Goal: Transaction & Acquisition: Purchase product/service

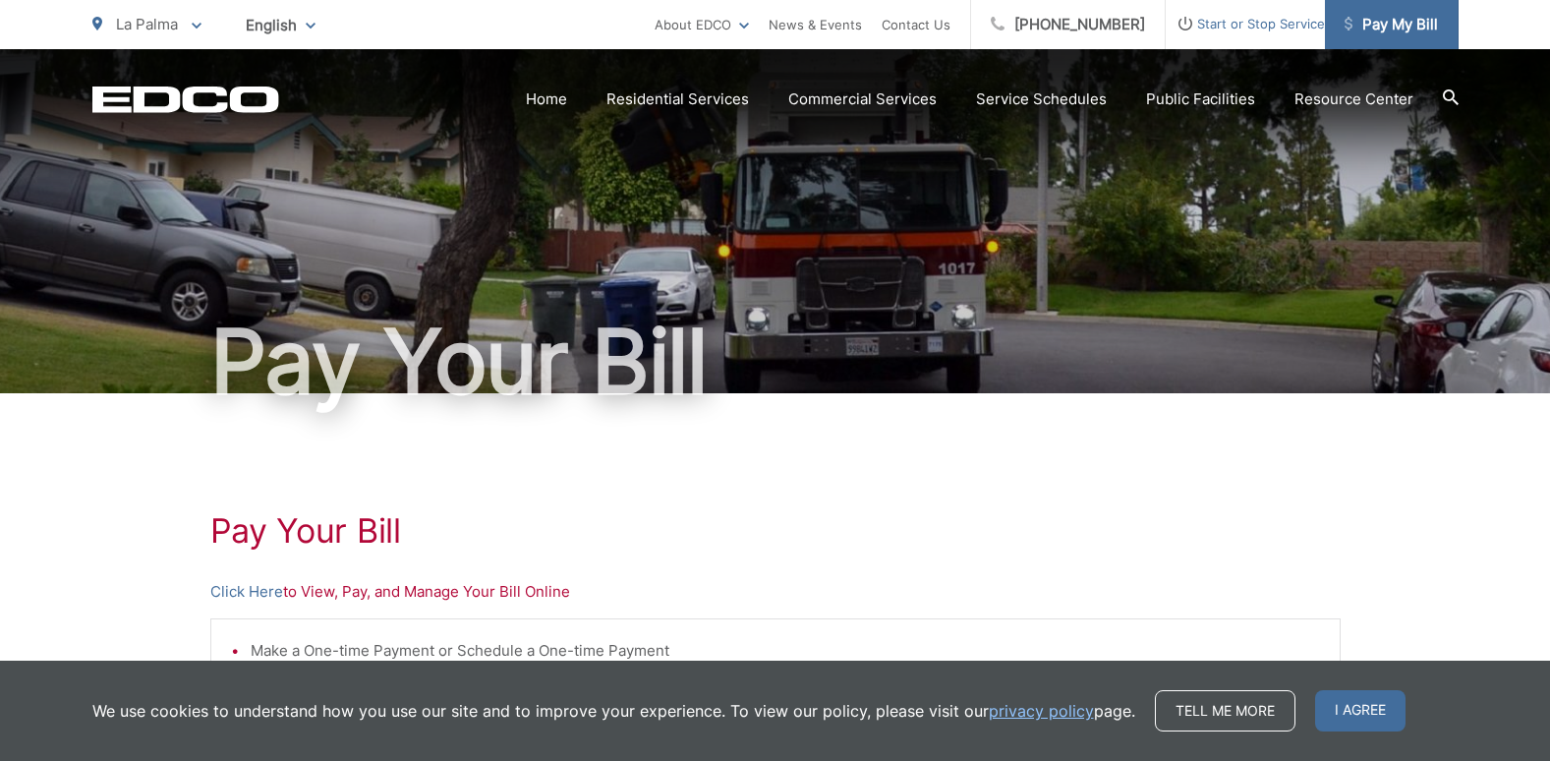
click at [1412, 22] on span "Pay My Bill" at bounding box center [1391, 25] width 93 height 24
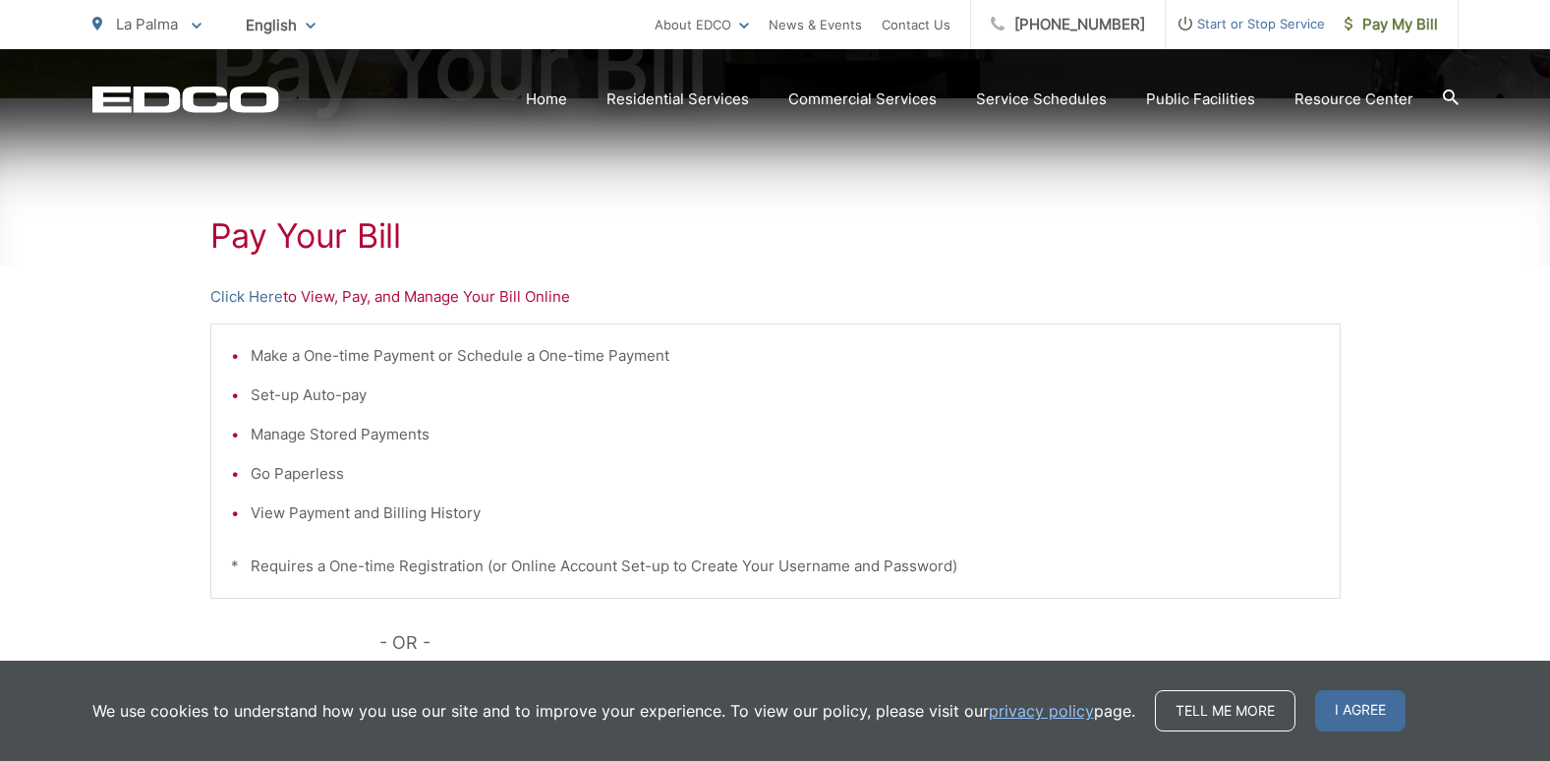
scroll to position [393, 0]
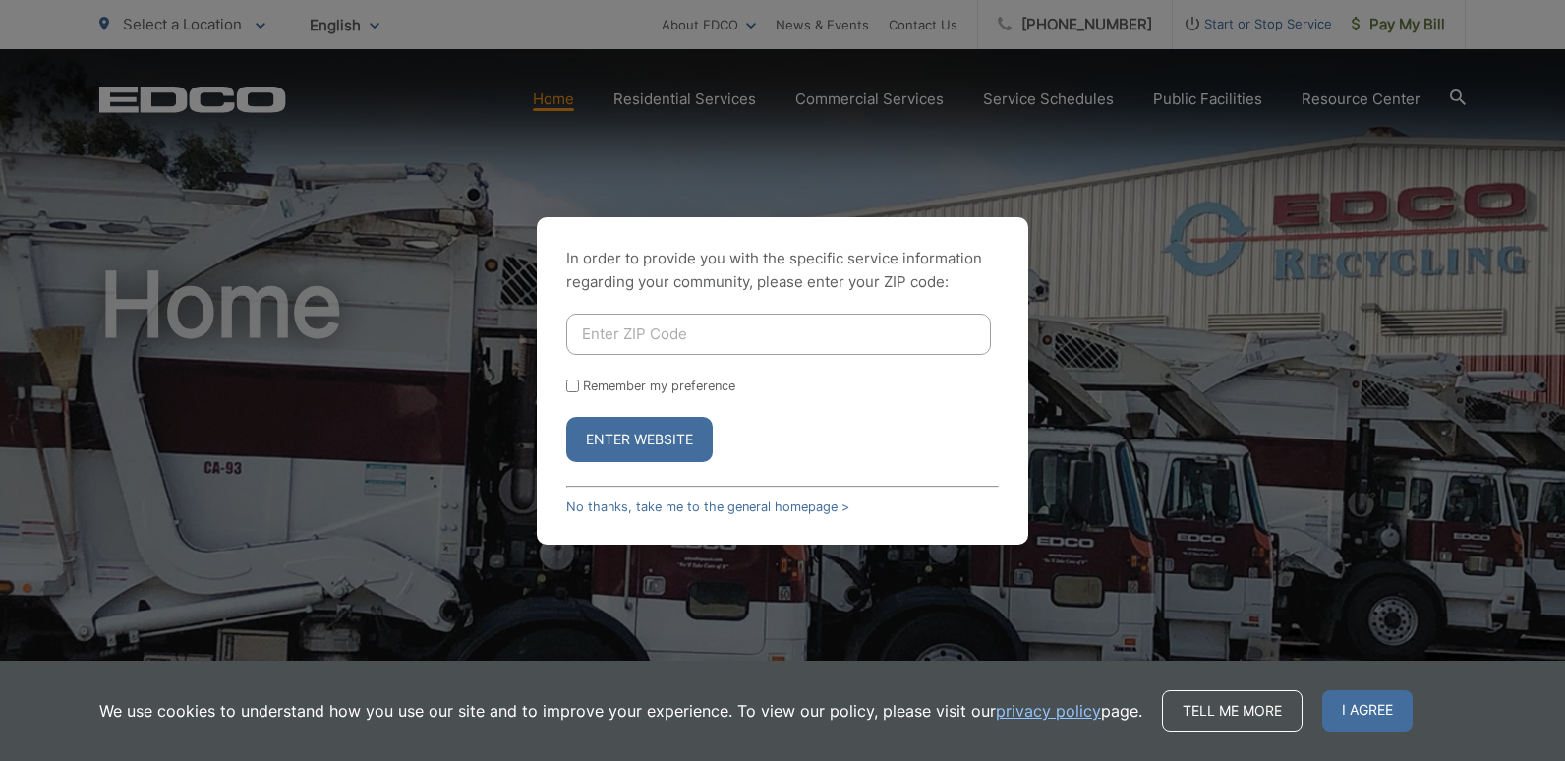
click at [635, 331] on input "Enter ZIP Code" at bounding box center [778, 334] width 425 height 41
type input "92084"
click at [566, 417] on button "Enter Website" at bounding box center [639, 439] width 146 height 45
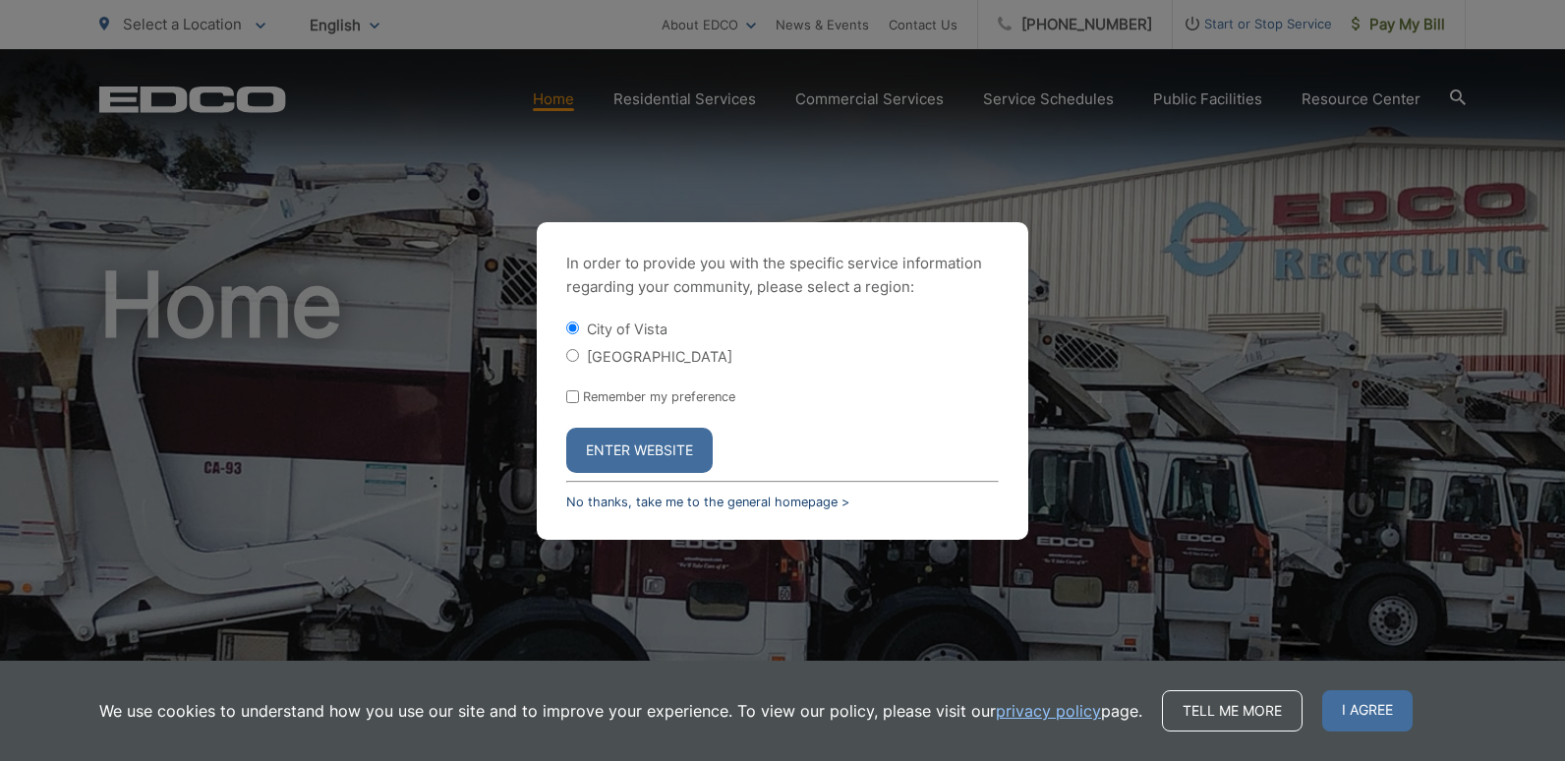
click at [600, 502] on link "No thanks, take me to the general homepage >" at bounding box center [707, 501] width 283 height 15
